Goal: Find specific page/section: Locate a particular part of the current website

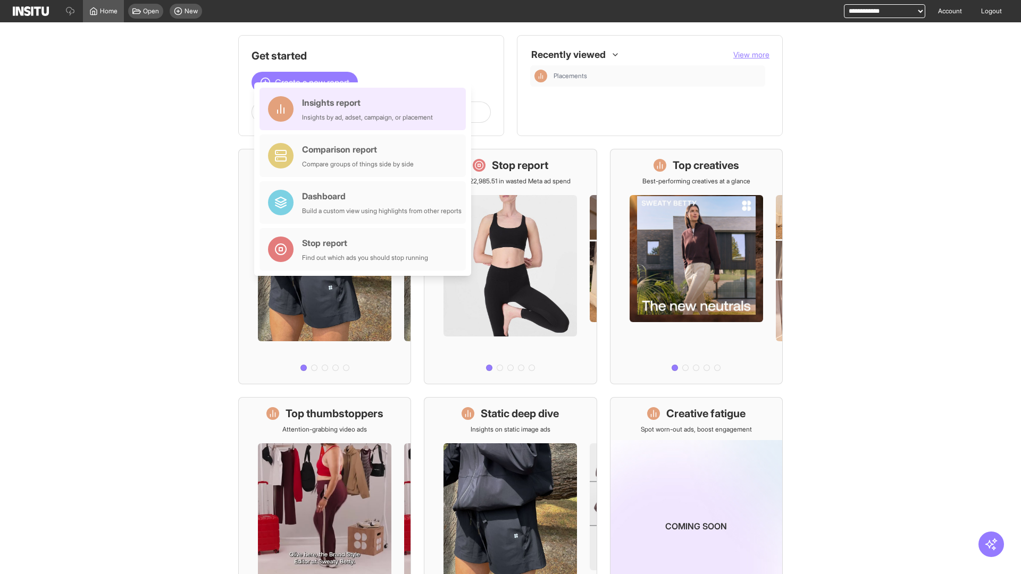
click at [365, 109] on div "Insights report Insights by ad, adset, campaign, or placement" at bounding box center [367, 109] width 131 height 26
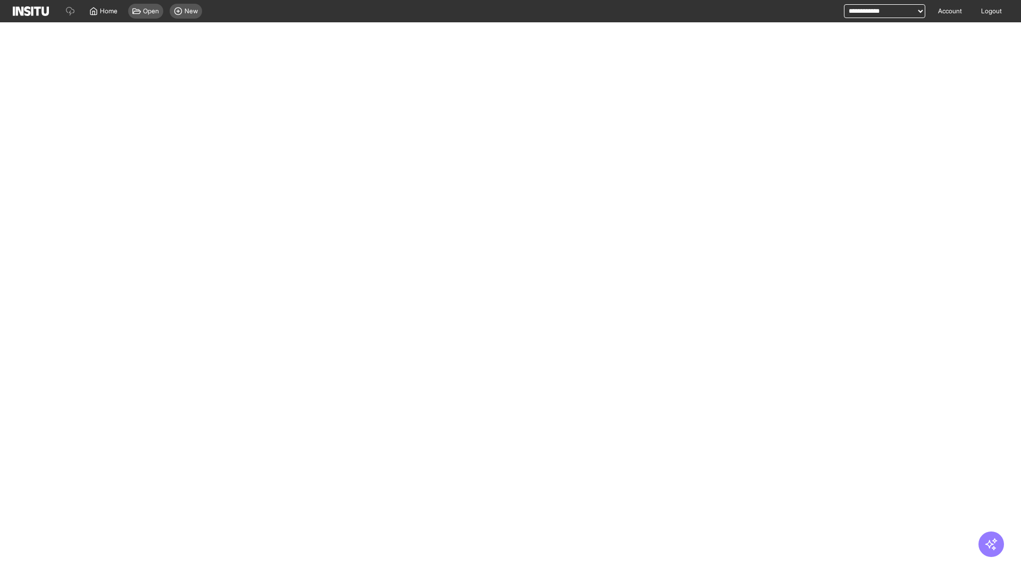
select select "**"
